Goal: Transaction & Acquisition: Purchase product/service

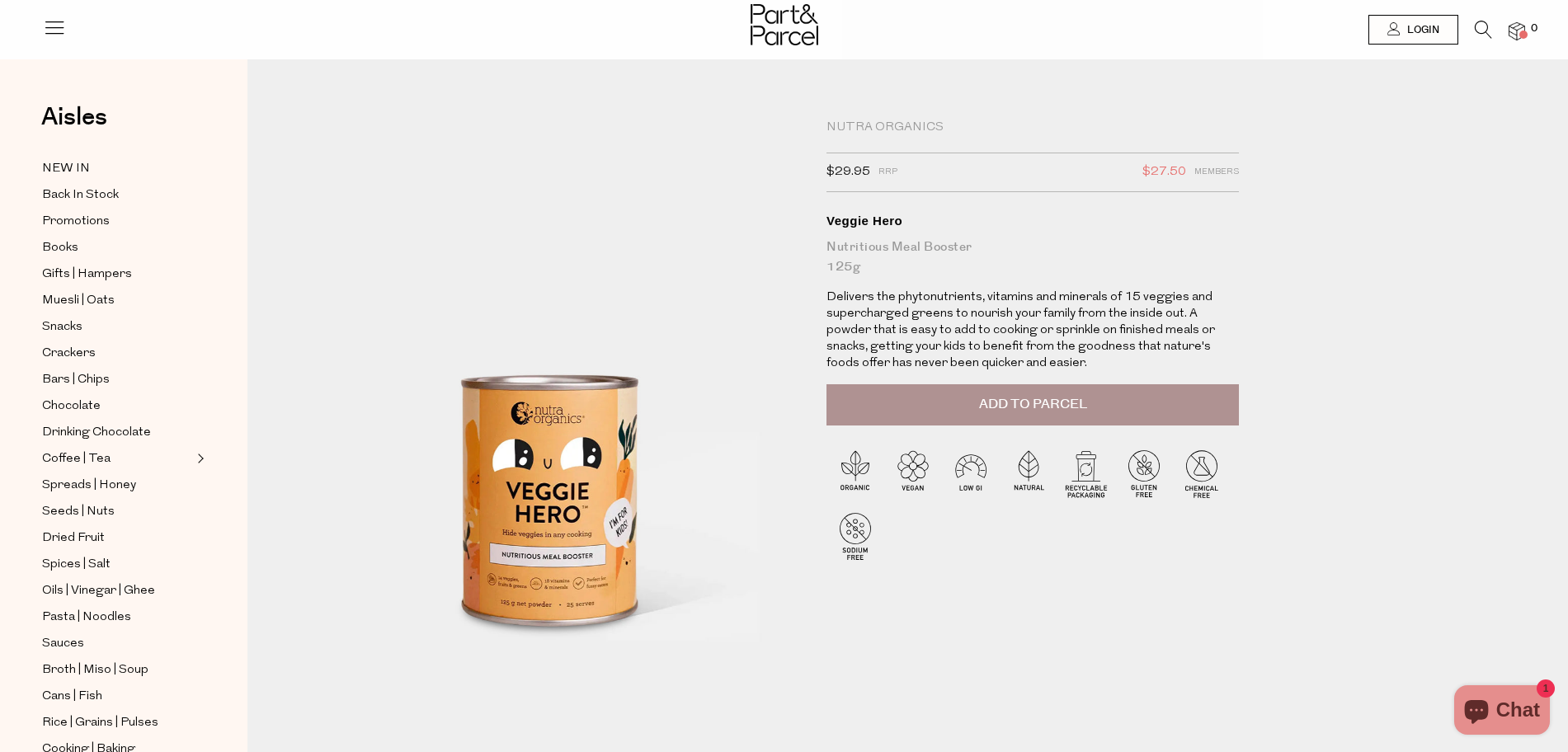
click at [1487, 31] on icon at bounding box center [1483, 30] width 18 height 18
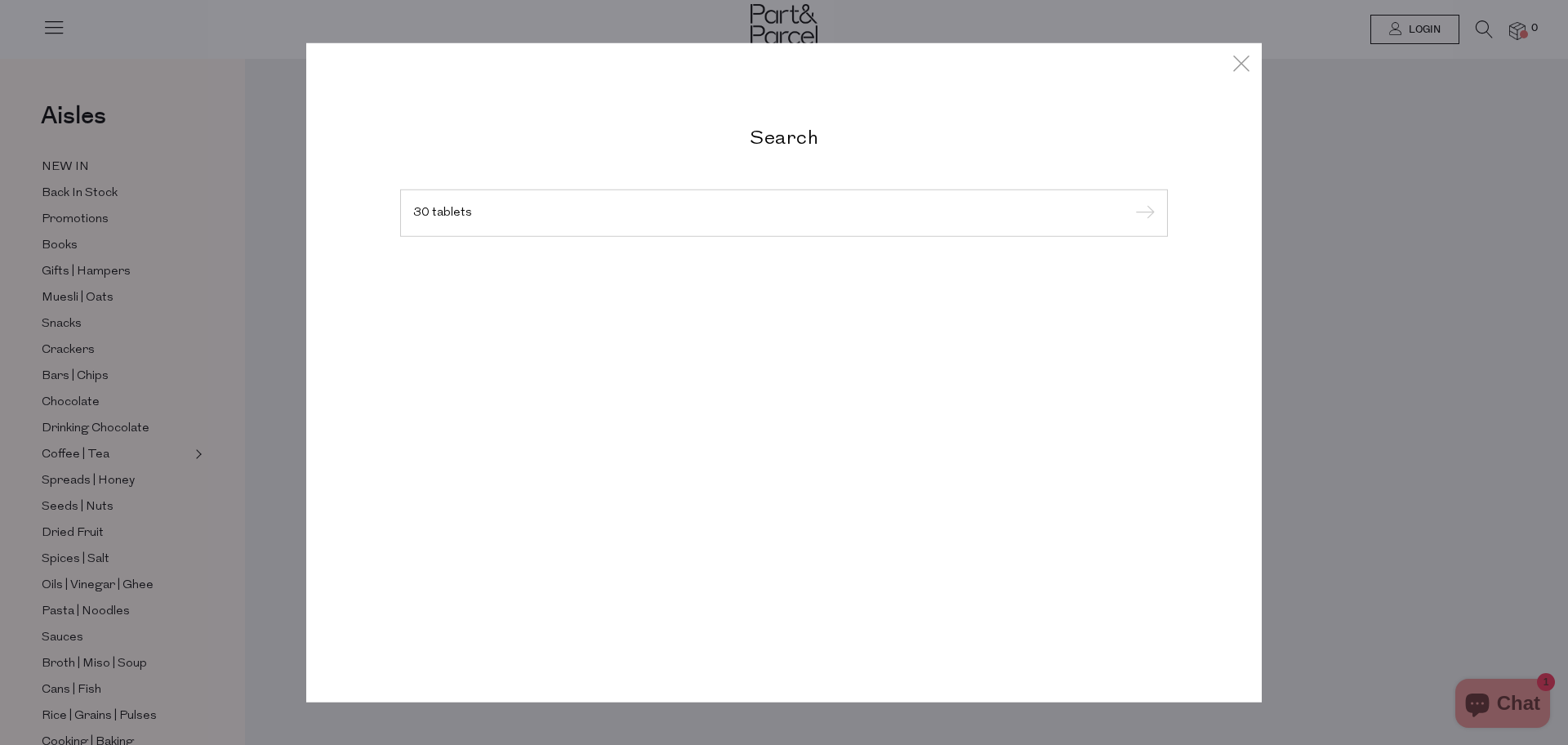
type input "30 tablets"
click at [1131, 202] on input "submit" at bounding box center [1143, 214] width 25 height 25
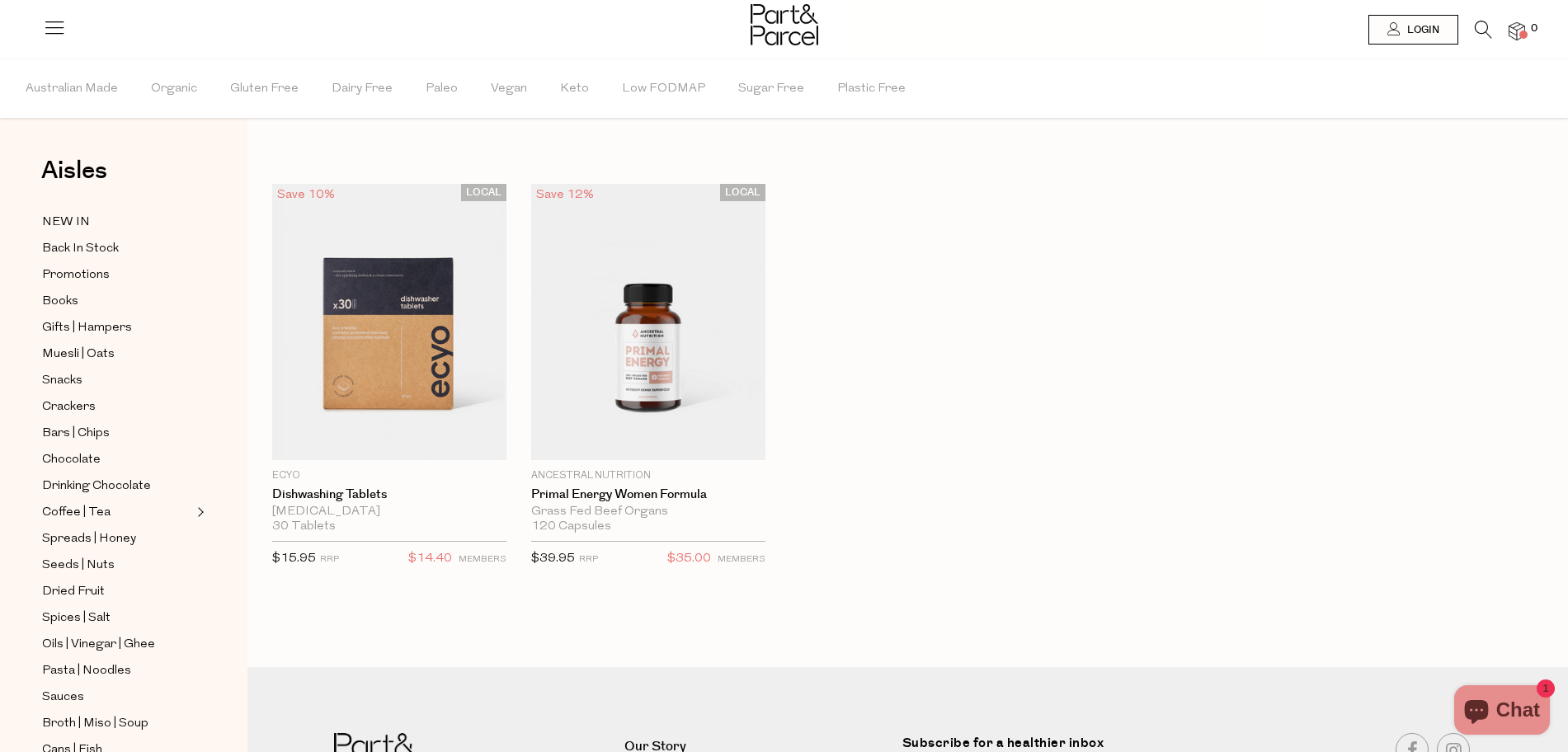
click at [1475, 32] on icon at bounding box center [1483, 30] width 18 height 18
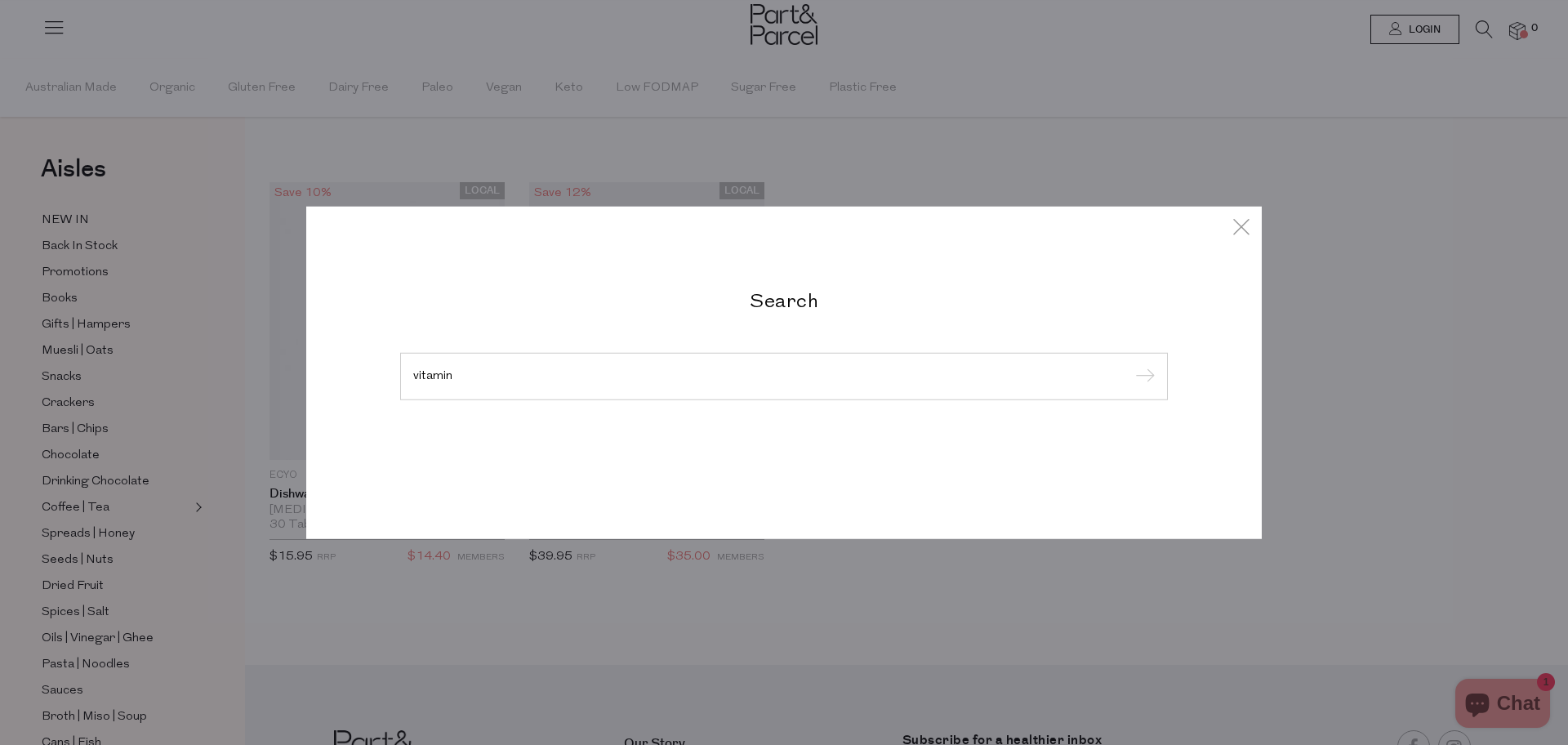
type input "vitamin"
click at [1131, 365] on input "submit" at bounding box center [1143, 378] width 25 height 25
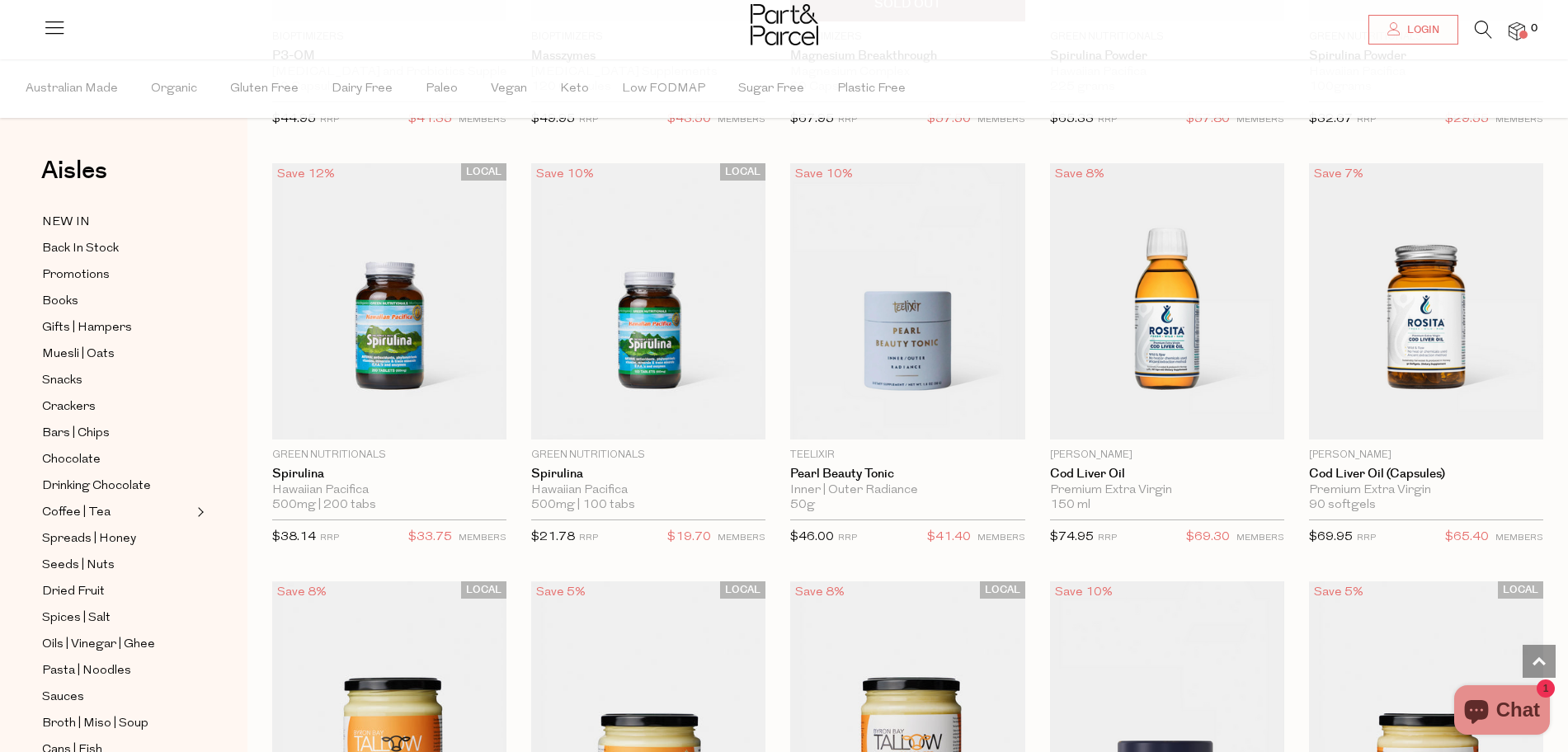
scroll to position [3402, 0]
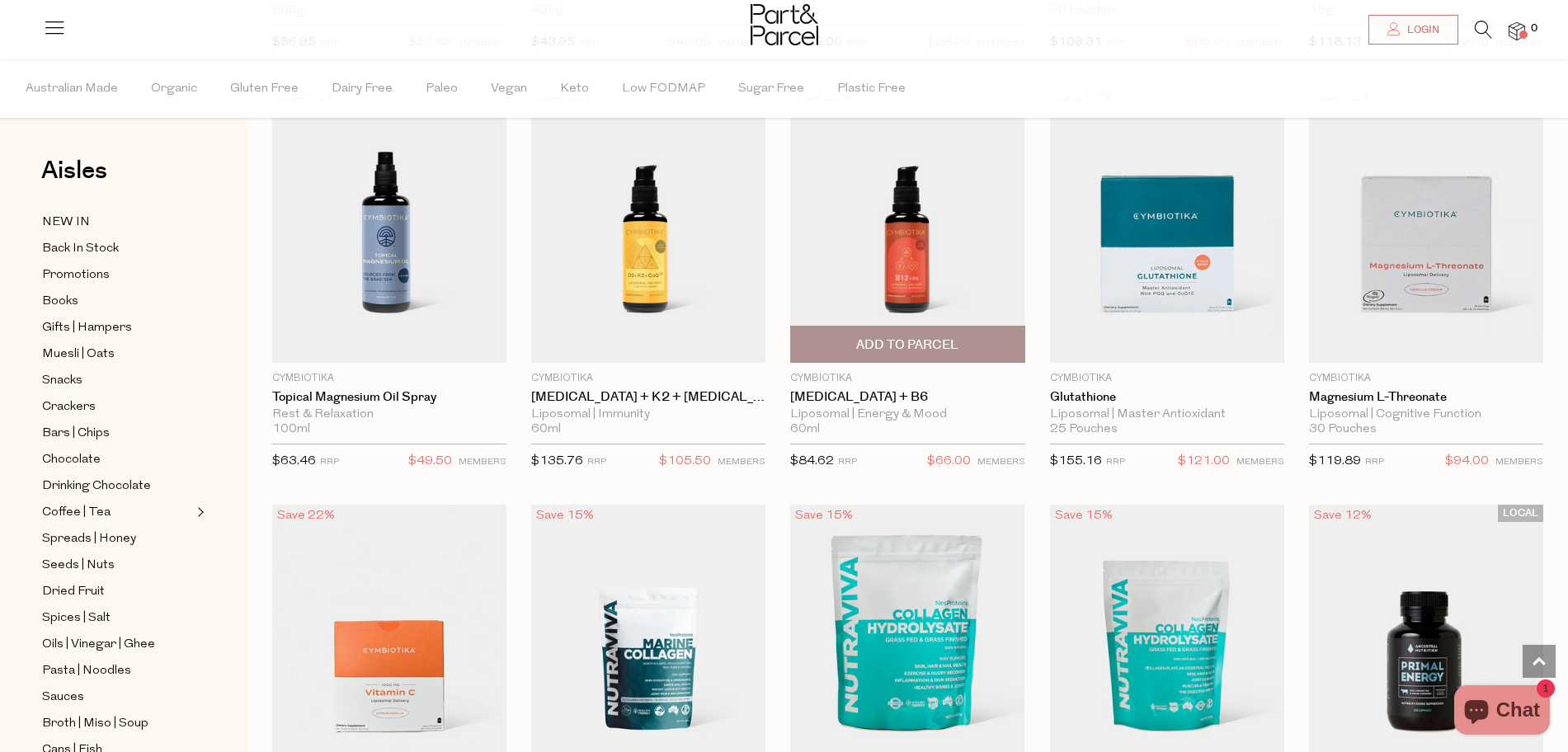
scroll to position [7732, 0]
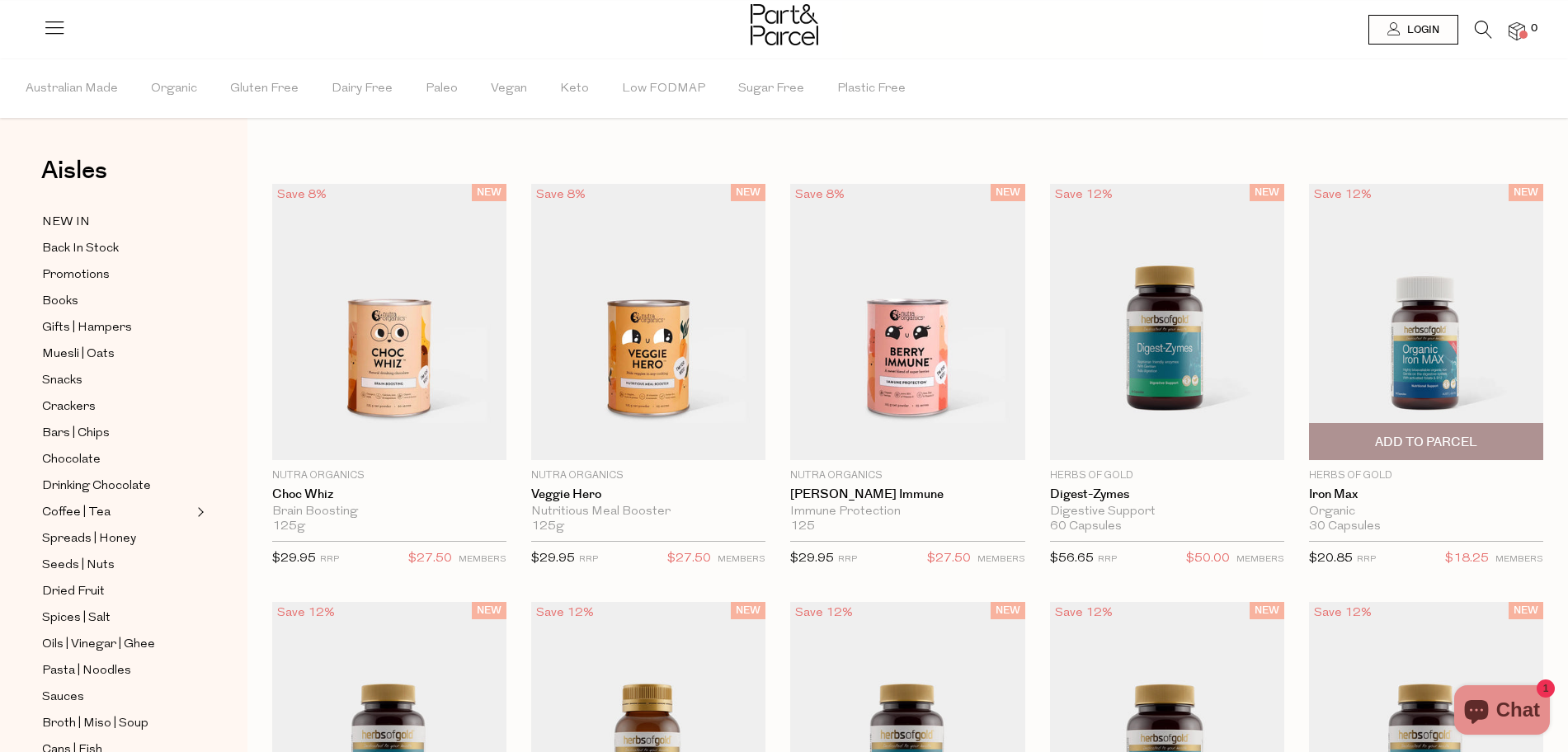
click at [1476, 337] on img at bounding box center [1425, 322] width 234 height 277
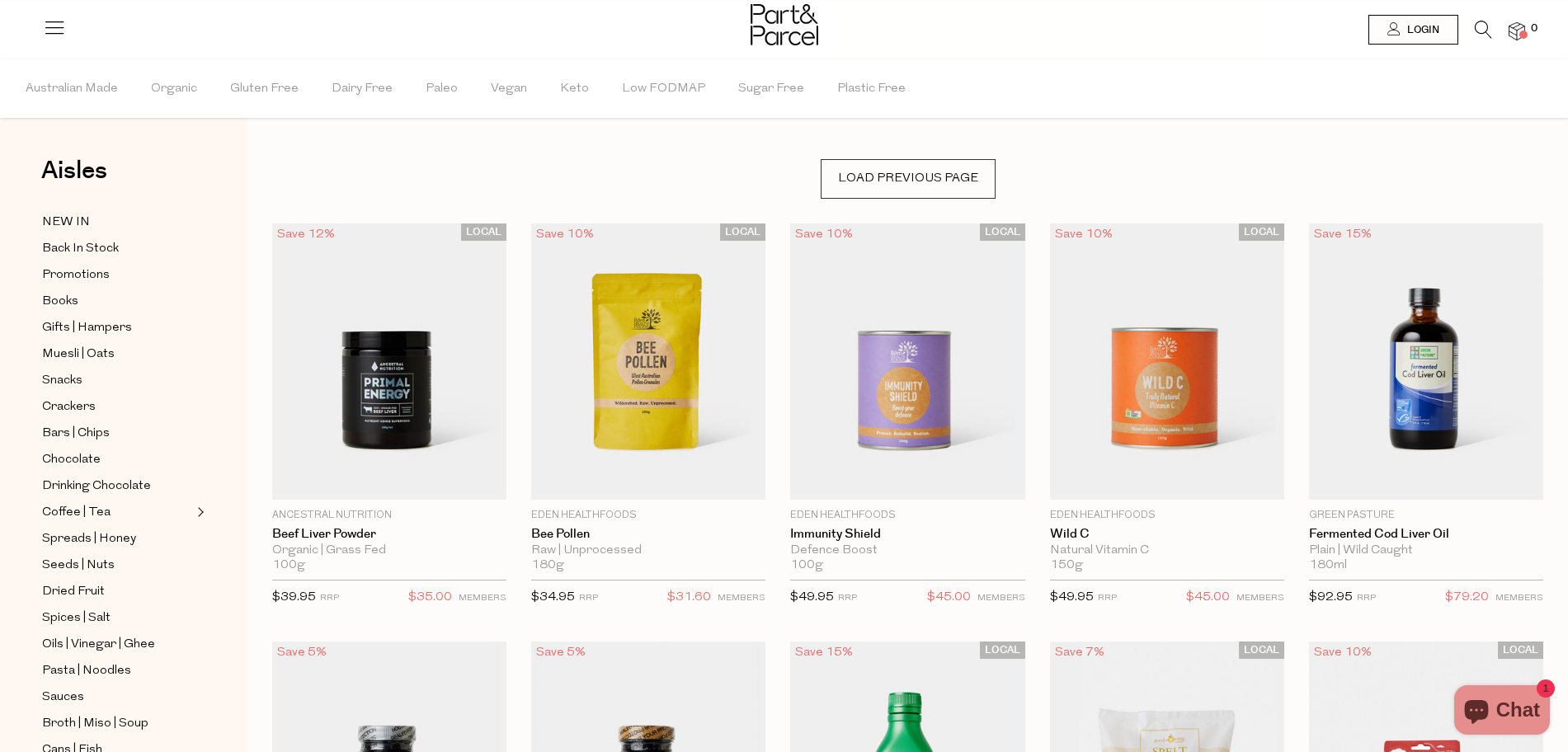
click at [901, 185] on span "Load Previous Page" at bounding box center [908, 179] width 175 height 39
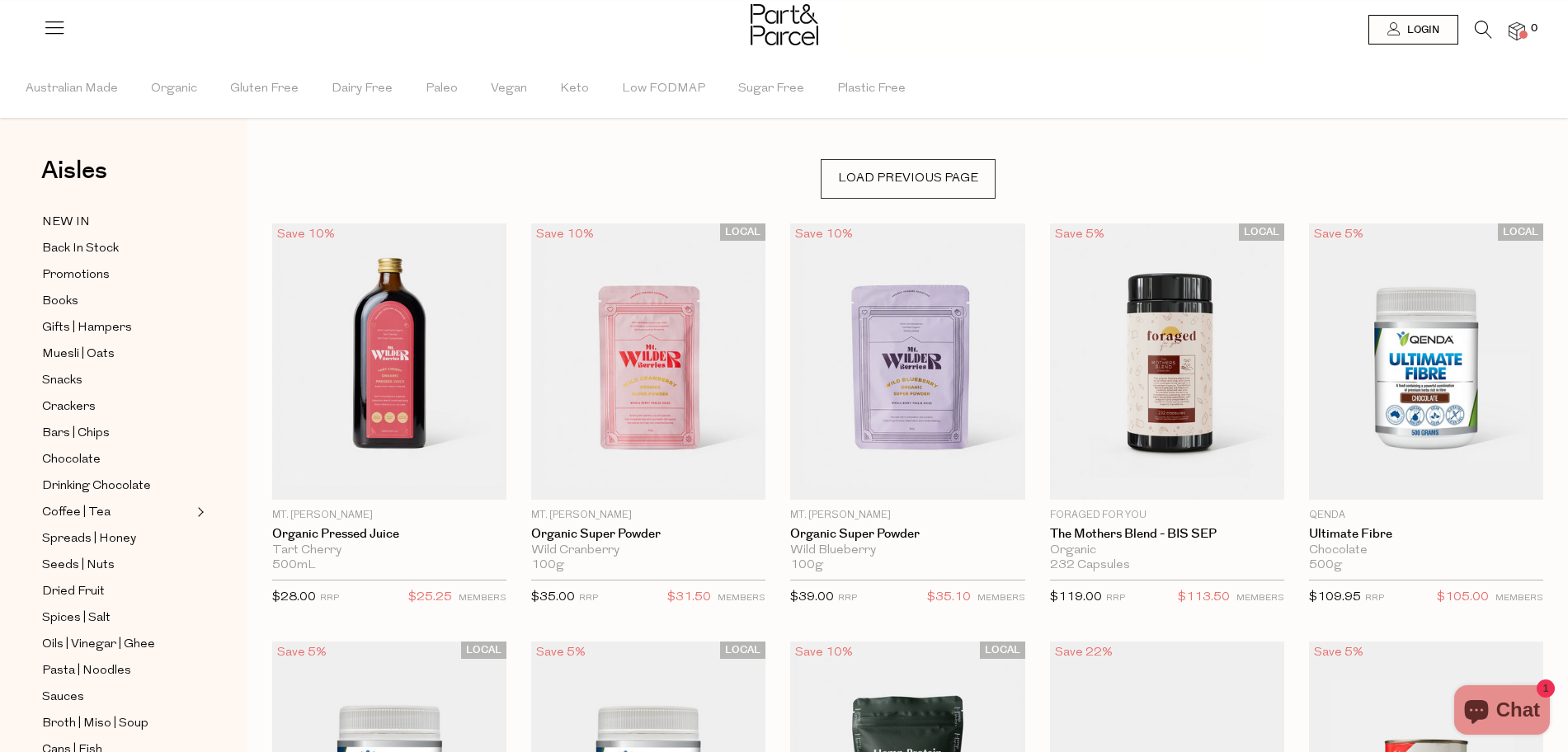
click at [901, 185] on span "Load Previous Page" at bounding box center [908, 179] width 175 height 39
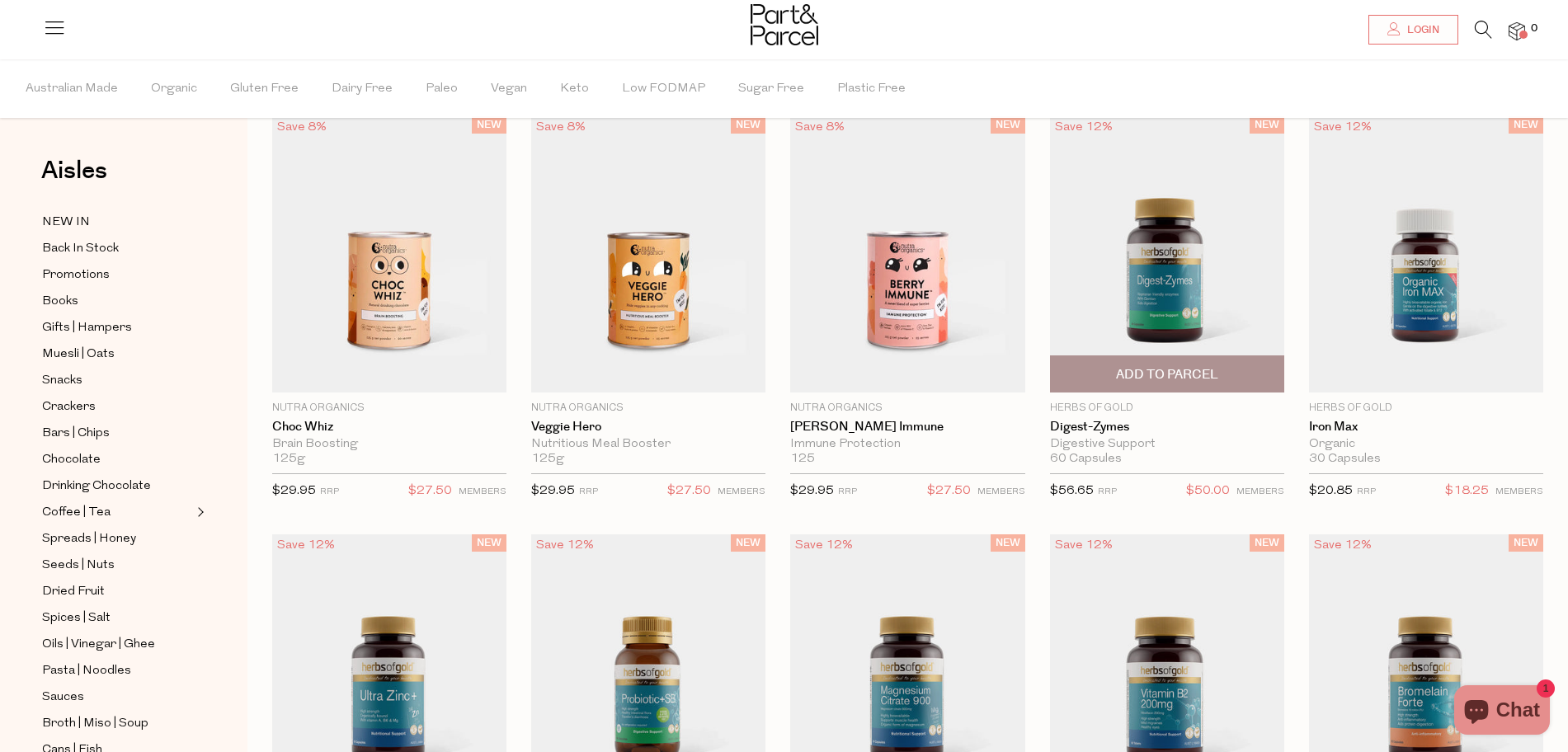
scroll to position [103, 0]
